Goal: Task Accomplishment & Management: Use online tool/utility

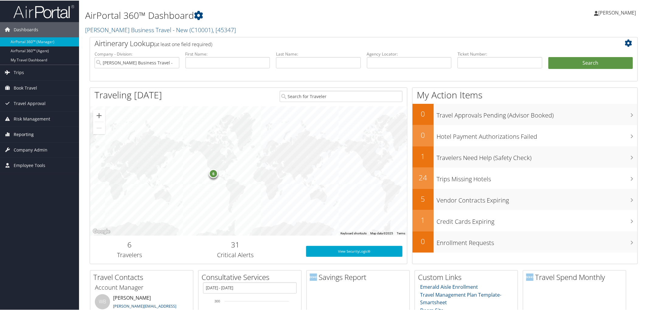
click at [27, 136] on span "Reporting" at bounding box center [24, 133] width 20 height 15
click at [41, 174] on link "Virtual Pay Lookup" at bounding box center [39, 173] width 79 height 9
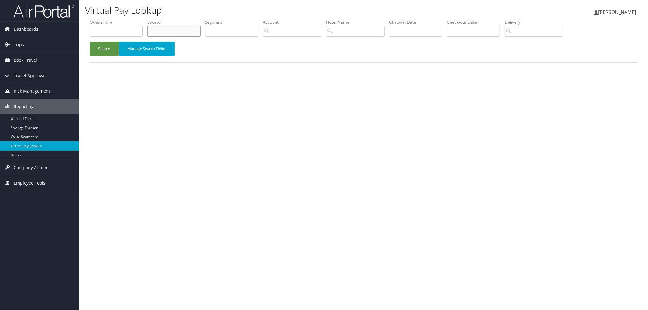
click at [198, 34] on input "text" at bounding box center [173, 31] width 53 height 11
paste input "DM9CHV"
click at [98, 47] on button "Search" at bounding box center [104, 49] width 29 height 14
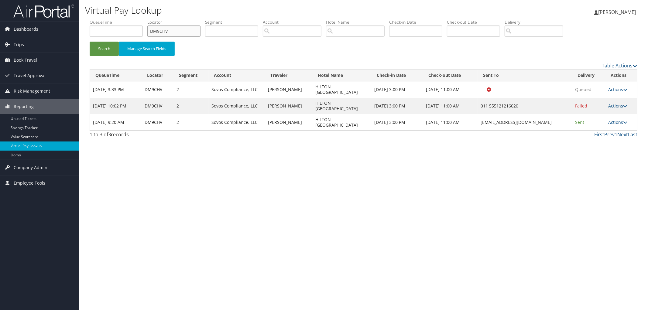
drag, startPoint x: 179, startPoint y: 31, endPoint x: 155, endPoint y: 36, distance: 24.4
click at [135, 19] on ul "QueueTime Locator DM9CHV Segment Account Traveler Hotel Name Check-in Date Chec…" at bounding box center [364, 19] width 548 height 0
paste input "FWQ5J"
click at [107, 45] on button "Search" at bounding box center [104, 49] width 29 height 14
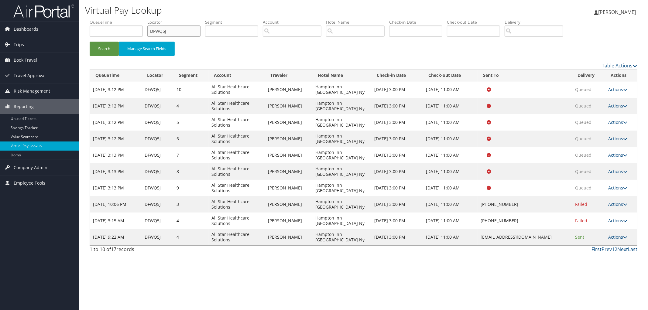
drag, startPoint x: 168, startPoint y: 33, endPoint x: 135, endPoint y: 32, distance: 32.8
click at [139, 19] on ul "QueueTime Locator DFWQ5J Segment Account Traveler Hotel Name Check-in Date Chec…" at bounding box center [364, 19] width 548 height 0
type input "\"
paste input "DHB26Y"
type input "DHB26Y"
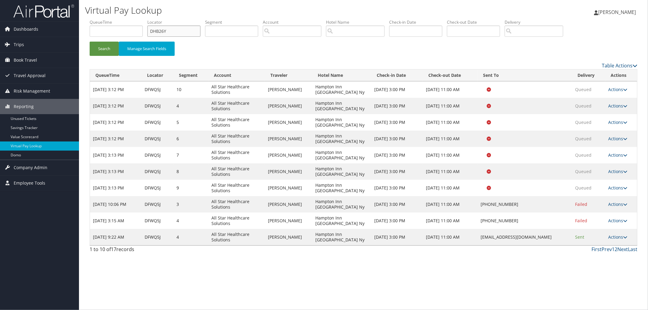
click at [90, 42] on button "Search" at bounding box center [104, 49] width 29 height 14
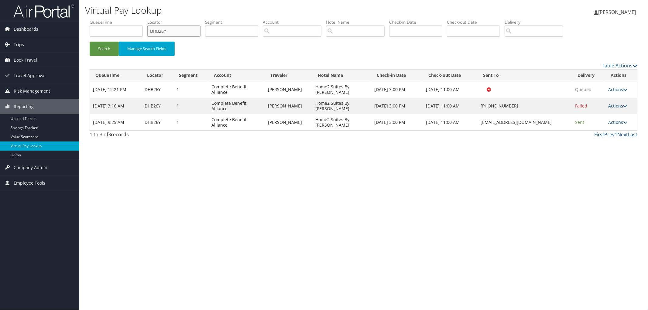
drag, startPoint x: 179, startPoint y: 29, endPoint x: 141, endPoint y: 27, distance: 37.8
click at [143, 19] on ul "QueueTime Locator DHB26Y Segment Account Traveler Hotel Name Check-in Date Chec…" at bounding box center [364, 19] width 548 height 0
paste input "DH9ZRS"
type input "DH9ZRS"
click at [90, 42] on button "Search" at bounding box center [104, 49] width 29 height 14
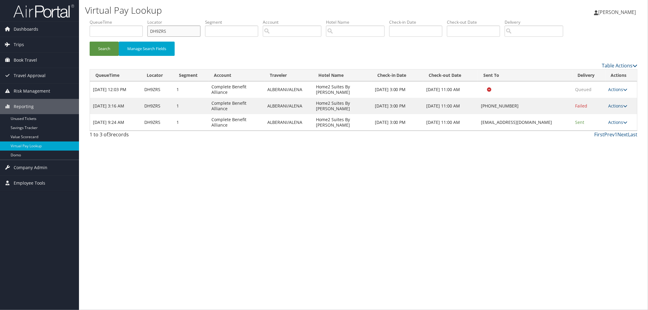
drag, startPoint x: 157, startPoint y: 32, endPoint x: 110, endPoint y: 36, distance: 47.5
click at [111, 19] on ul "QueueTime Locator DH9ZRS Segment Account Traveler Hotel Name Check-in Date Chec…" at bounding box center [364, 19] width 548 height 0
paste input "DJ20DF"
type input "DJ20DF"
click at [90, 42] on button "Search" at bounding box center [104, 49] width 29 height 14
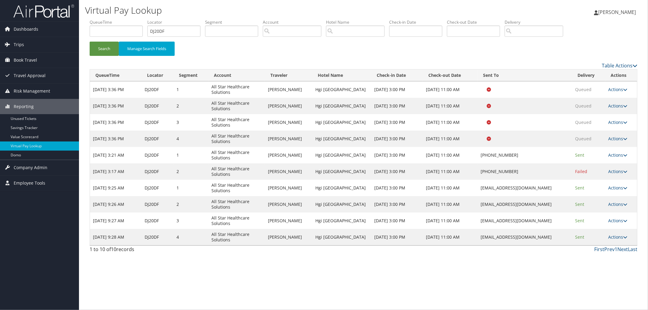
click at [182, 39] on li "Locator DJ20DF" at bounding box center [176, 30] width 58 height 22
drag, startPoint x: 159, startPoint y: 35, endPoint x: 133, endPoint y: 33, distance: 26.9
click at [136, 19] on ul "QueueTime Locator DJ20DF Segment Account Traveler Hotel Name Check-in Date Chec…" at bounding box center [364, 19] width 548 height 0
paste input "DJSCN5"
type input "DJSCN5"
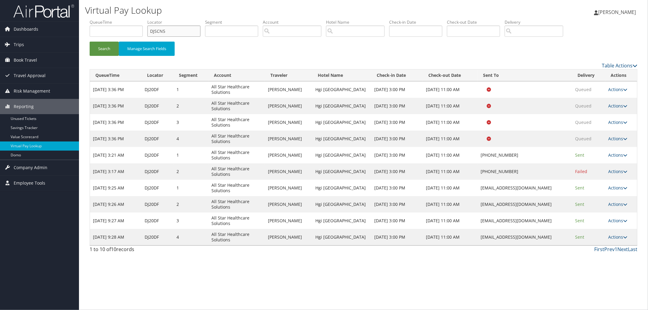
click at [90, 42] on button "Search" at bounding box center [104, 49] width 29 height 14
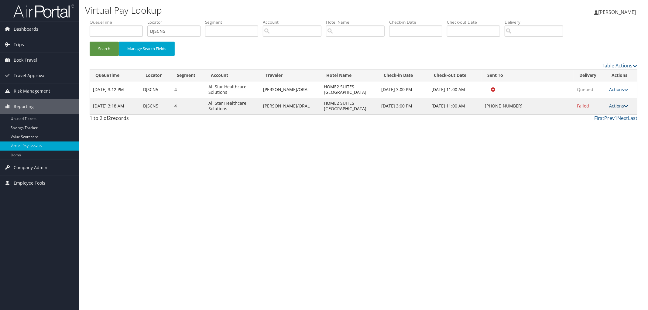
click at [626, 105] on icon at bounding box center [626, 106] width 4 height 4
click at [619, 147] on link "View Itinerary" at bounding box center [601, 146] width 52 height 10
drag, startPoint x: 168, startPoint y: 31, endPoint x: 111, endPoint y: 28, distance: 56.9
click at [154, 31] on input "DJSCN5" at bounding box center [173, 31] width 53 height 11
paste input "DN05RY"
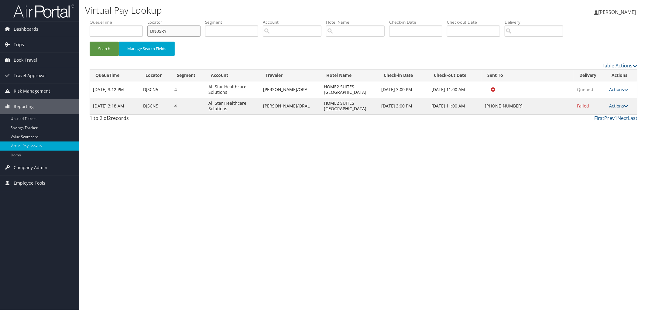
type input "DN05RY"
click at [90, 42] on button "Search" at bounding box center [104, 49] width 29 height 14
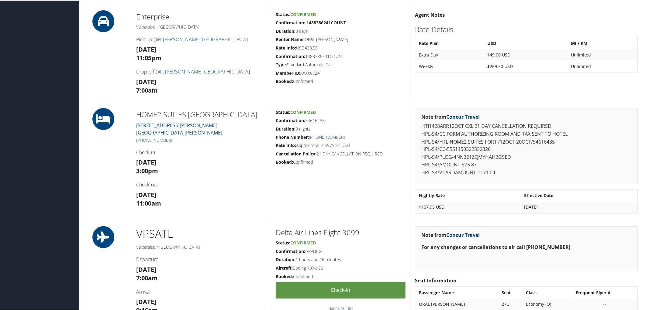
scroll to position [439, 0]
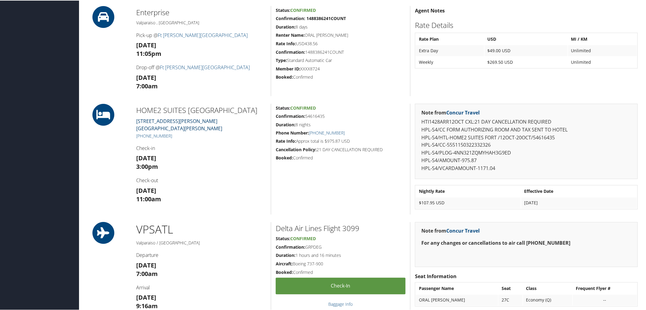
click at [165, 119] on link "1930 LEWIS TURNER BLVD. FORT WALTON BEACH FL 32547" at bounding box center [179, 124] width 86 height 14
